Goal: Information Seeking & Learning: Learn about a topic

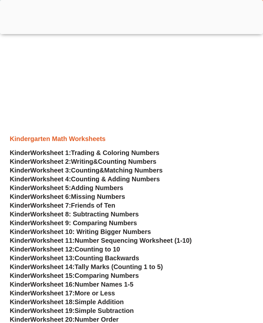
scroll to position [207, 0]
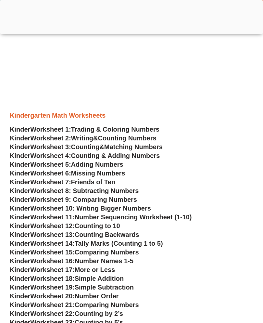
click at [102, 130] on span "Trading & Coloring Numbers" at bounding box center [115, 129] width 88 height 7
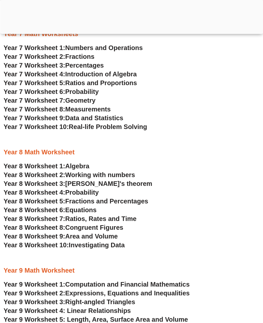
scroll to position [1616, 0]
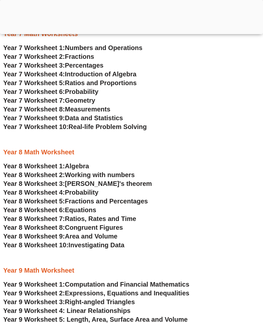
click at [71, 168] on span "Algebra" at bounding box center [77, 166] width 24 height 7
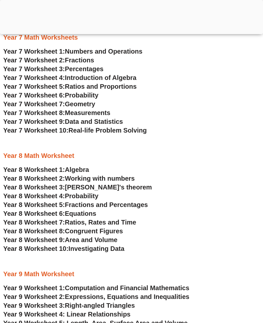
click at [116, 175] on span "Working with numbers" at bounding box center [100, 178] width 70 height 7
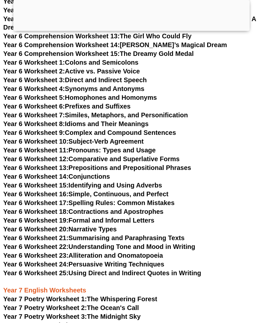
scroll to position [3120, 0]
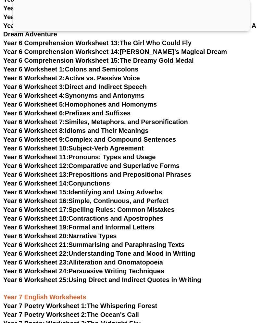
click at [141, 259] on link "Year 6 Worksheet 23: Alliteration and Onomatopoeia" at bounding box center [83, 262] width 160 height 7
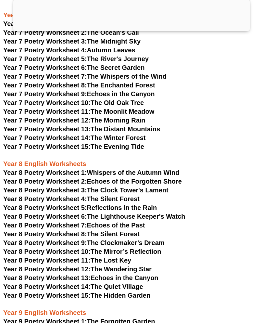
scroll to position [3397, 0]
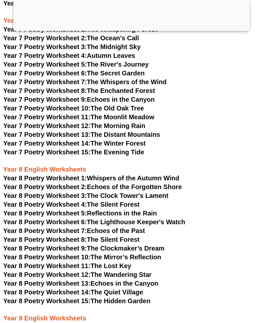
click at [147, 131] on link "Year 7 Poetry Worksheet 13: The Distant Mountains" at bounding box center [81, 134] width 157 height 7
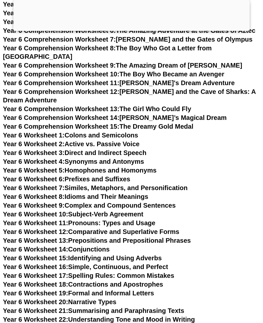
scroll to position [3053, 0]
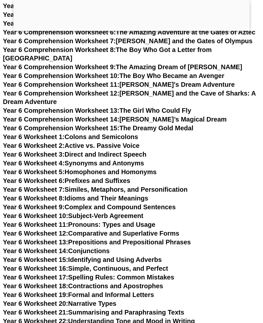
click at [122, 133] on link "Year 6 Worksheet 1: Colons and Semicolons" at bounding box center [70, 136] width 135 height 7
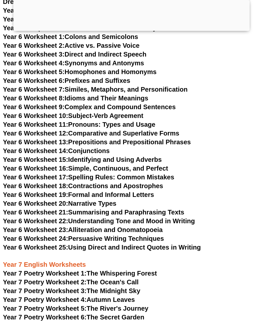
scroll to position [3172, 0]
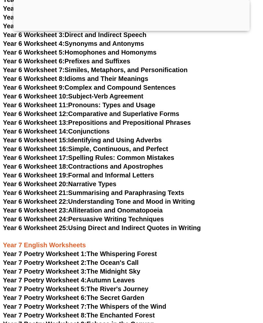
click at [168, 154] on link "Year 6 Worksheet 17: Spelling Rules: Common Mistakes" at bounding box center [89, 157] width 172 height 7
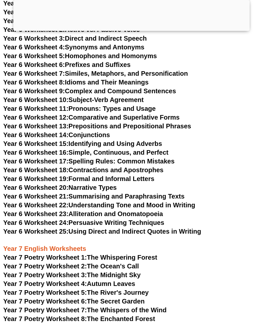
click at [87, 184] on link "Year 6 Worksheet 20: Narrative Types" at bounding box center [60, 187] width 114 height 7
click at [89, 175] on link "Year 6 Worksheet 19: Formal and Informal Letters" at bounding box center [78, 178] width 151 height 7
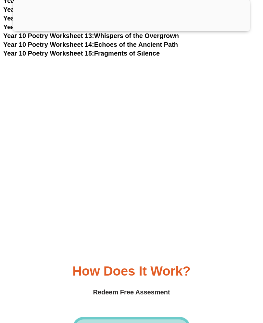
scroll to position [3943, 0]
